Goal: Information Seeking & Learning: Learn about a topic

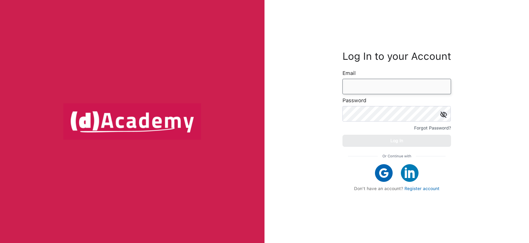
click at [391, 93] on input "email" at bounding box center [396, 86] width 109 height 15
type input "*"
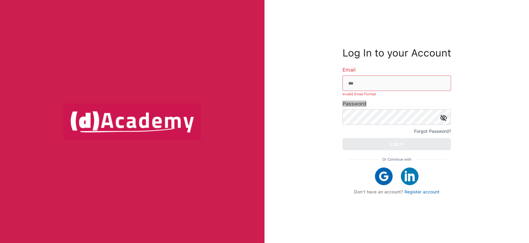
click at [404, 104] on div "Password Forgot Password?" at bounding box center [396, 117] width 109 height 35
type input "**********"
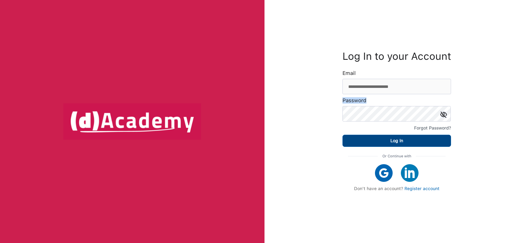
click at [389, 136] on button "Log In" at bounding box center [396, 141] width 109 height 12
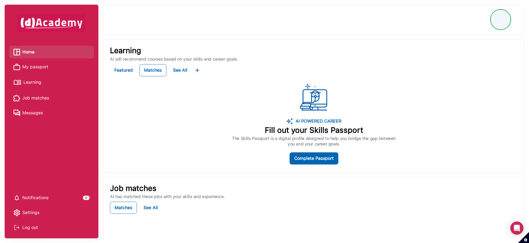
click at [37, 83] on span "Learning" at bounding box center [32, 82] width 18 height 8
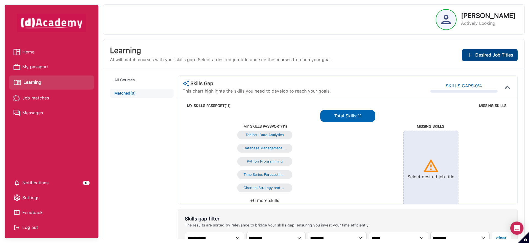
click at [486, 57] on span "Desired Job Titles" at bounding box center [494, 55] width 38 height 8
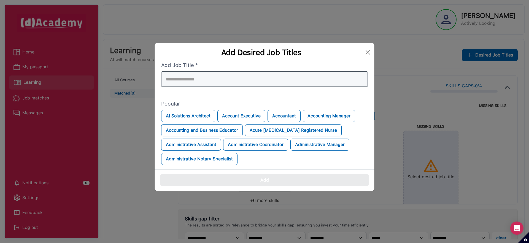
click at [289, 80] on div at bounding box center [264, 78] width 207 height 15
click at [289, 80] on input "search" at bounding box center [264, 78] width 207 height 15
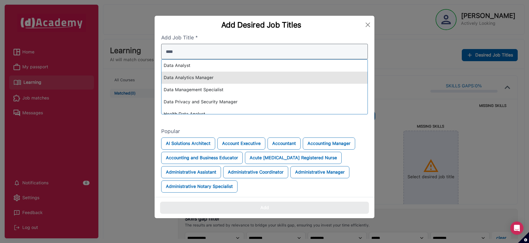
type input "****"
click at [279, 77] on div "Data Analytics Manager" at bounding box center [264, 78] width 206 height 12
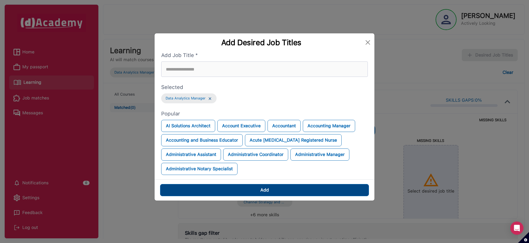
click at [272, 188] on button "Add" at bounding box center [264, 190] width 209 height 12
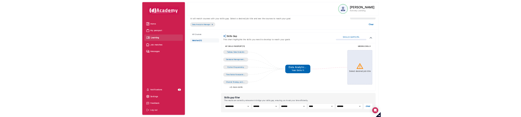
scroll to position [14, 0]
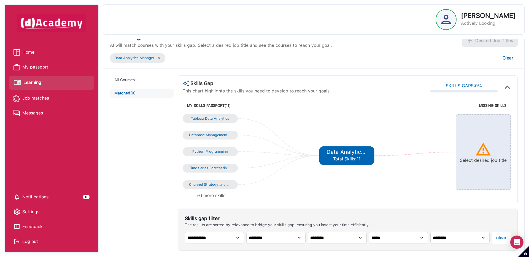
click at [318, 193] on li "+6 more skills" at bounding box center [265, 196] width 165 height 8
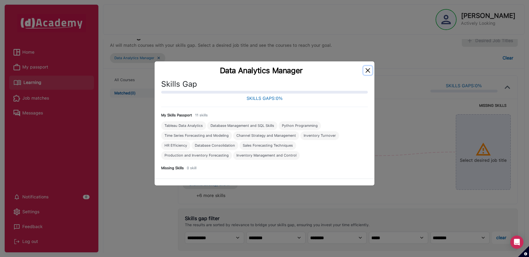
click at [369, 70] on button "Close" at bounding box center [367, 70] width 9 height 9
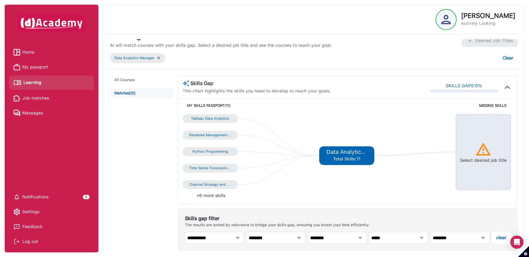
click at [491, 243] on div "**********" at bounding box center [314, 128] width 422 height 257
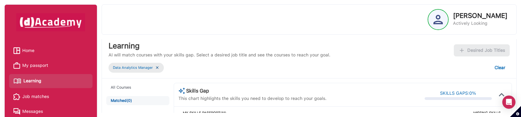
scroll to position [0, 0]
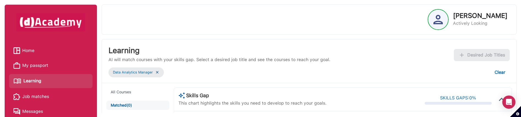
click at [157, 72] on img at bounding box center [157, 72] width 4 height 5
click at [156, 72] on img at bounding box center [157, 72] width 4 height 5
click at [158, 73] on img at bounding box center [157, 72] width 4 height 5
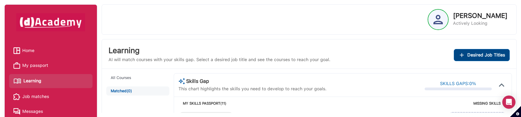
click at [474, 55] on span "Desired Job Titles" at bounding box center [487, 55] width 38 height 8
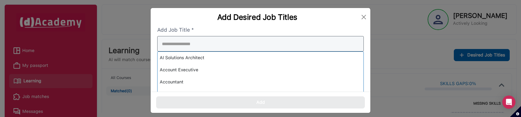
click at [321, 48] on input "search" at bounding box center [260, 43] width 207 height 15
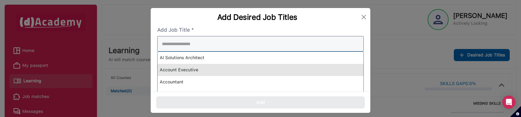
scroll to position [38, 0]
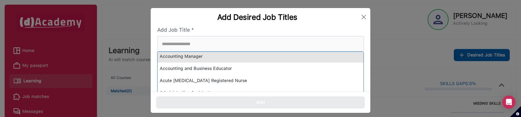
click at [268, 59] on div "Accounting Manager" at bounding box center [261, 56] width 206 height 12
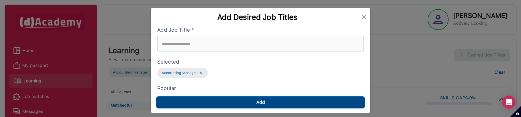
click at [272, 104] on button "Add" at bounding box center [260, 102] width 209 height 12
